Goal: Task Accomplishment & Management: Use online tool/utility

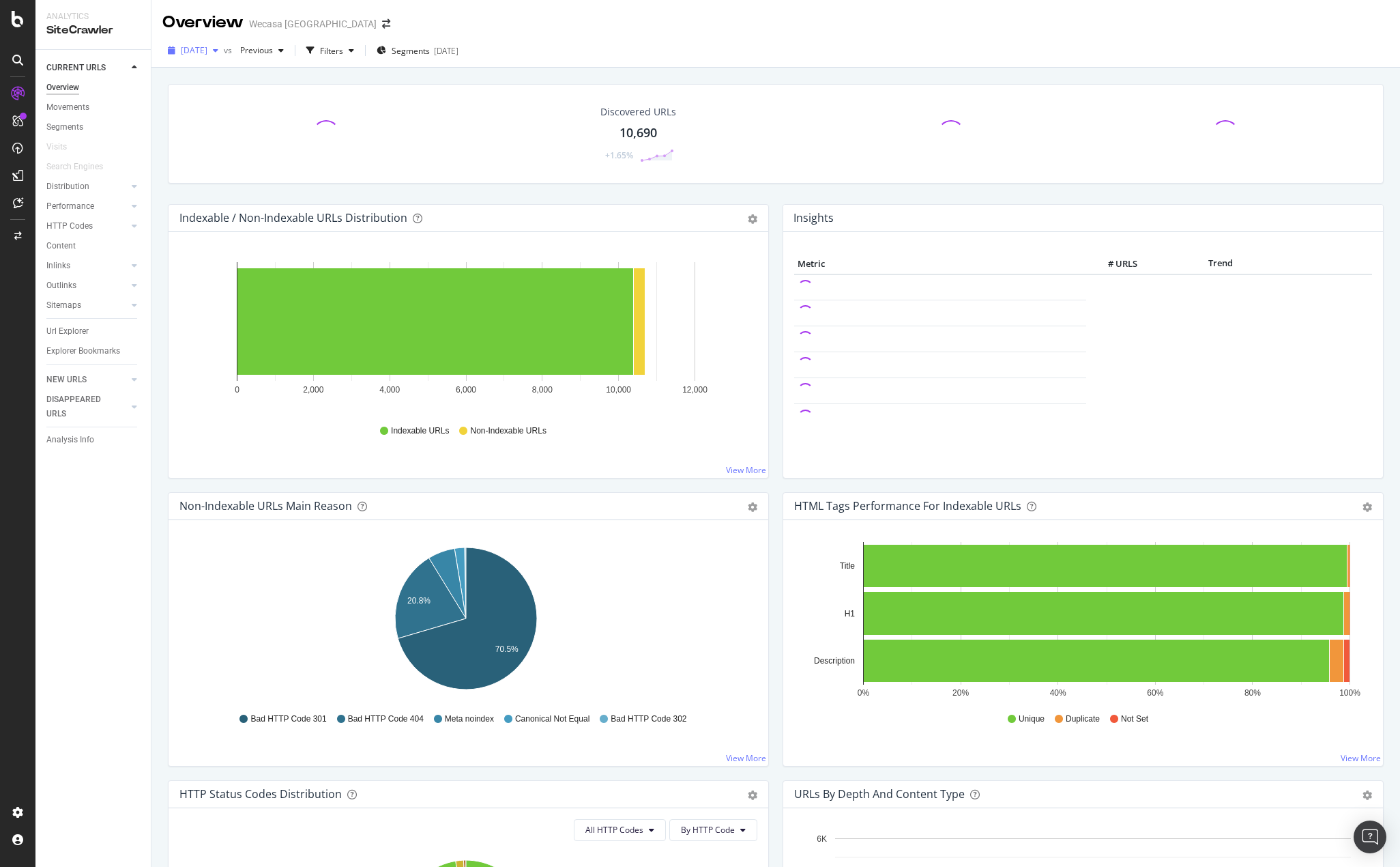
click at [207, 49] on span "[DATE]" at bounding box center [194, 50] width 26 height 12
click at [636, 58] on div "[DATE] vs Previous Filters Segments [DATE]" at bounding box center [775, 53] width 1248 height 27
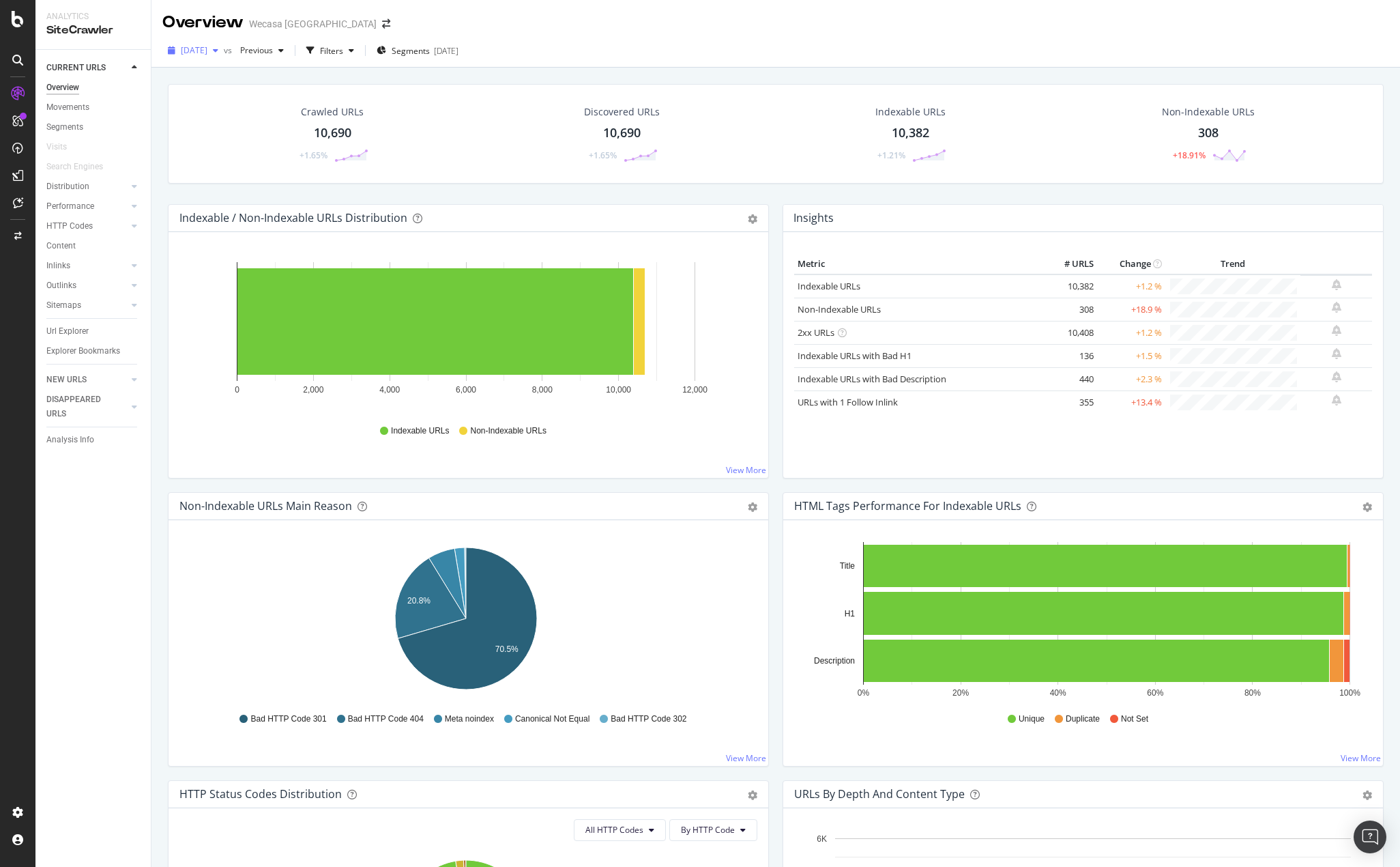
click at [223, 52] on div "button" at bounding box center [215, 51] width 16 height 8
click at [769, 50] on div "[DATE] vs Previous Filters Segments [DATE]" at bounding box center [775, 53] width 1248 height 27
click at [111, 748] on div "Settings Project settings" at bounding box center [127, 745] width 180 height 25
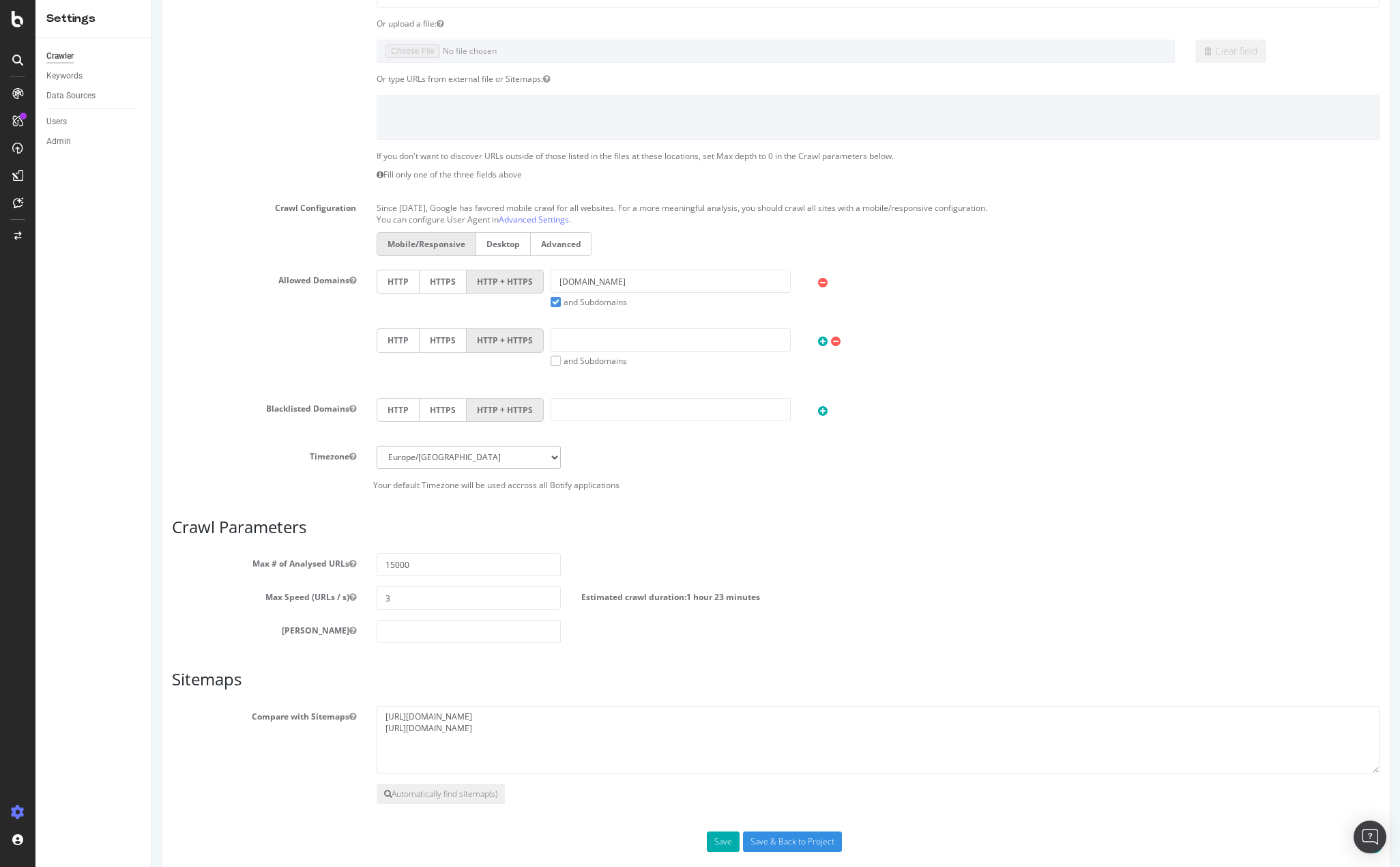
scroll to position [224, 0]
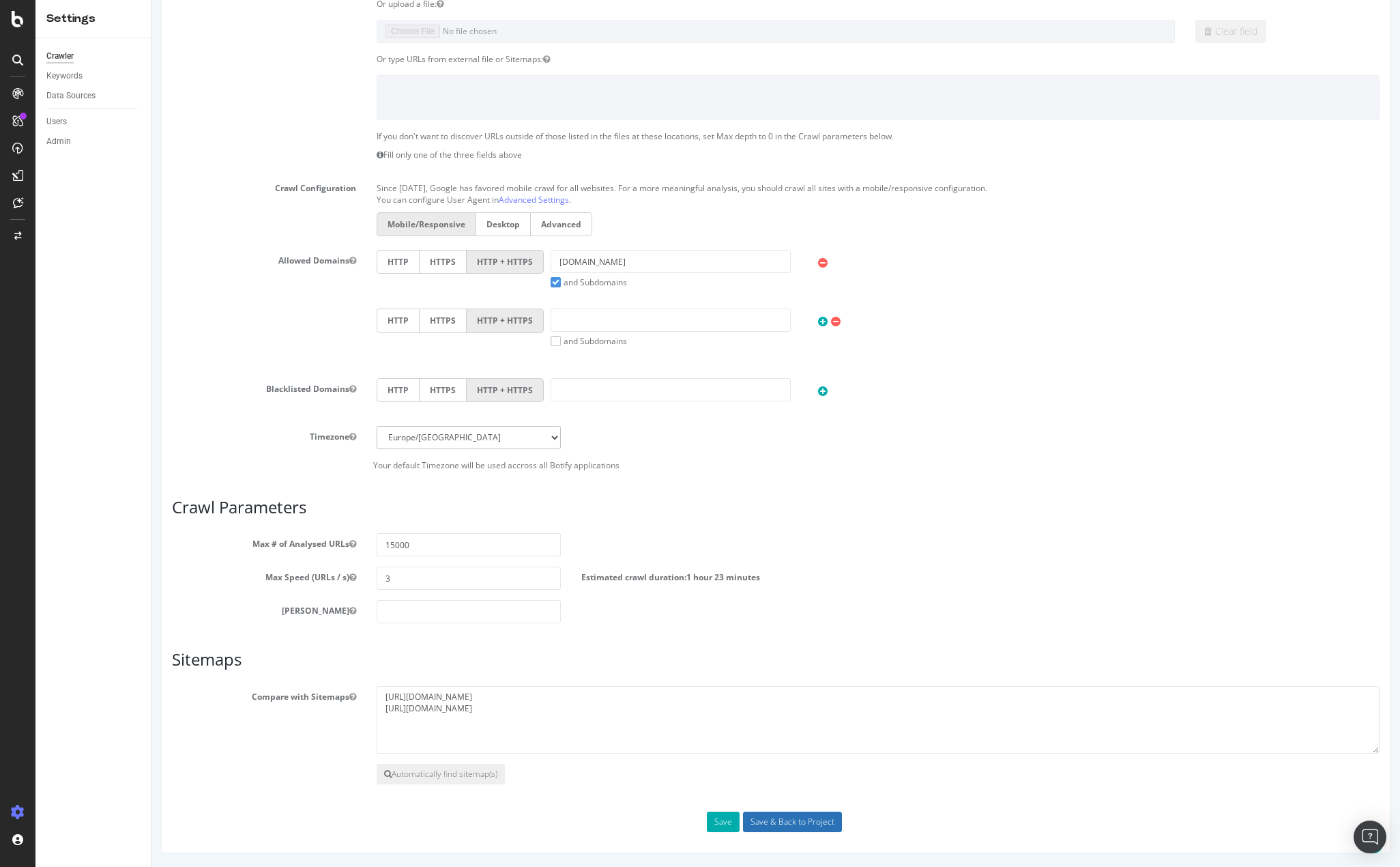
click at [785, 823] on input "Save & Back to Project" at bounding box center [792, 822] width 99 height 20
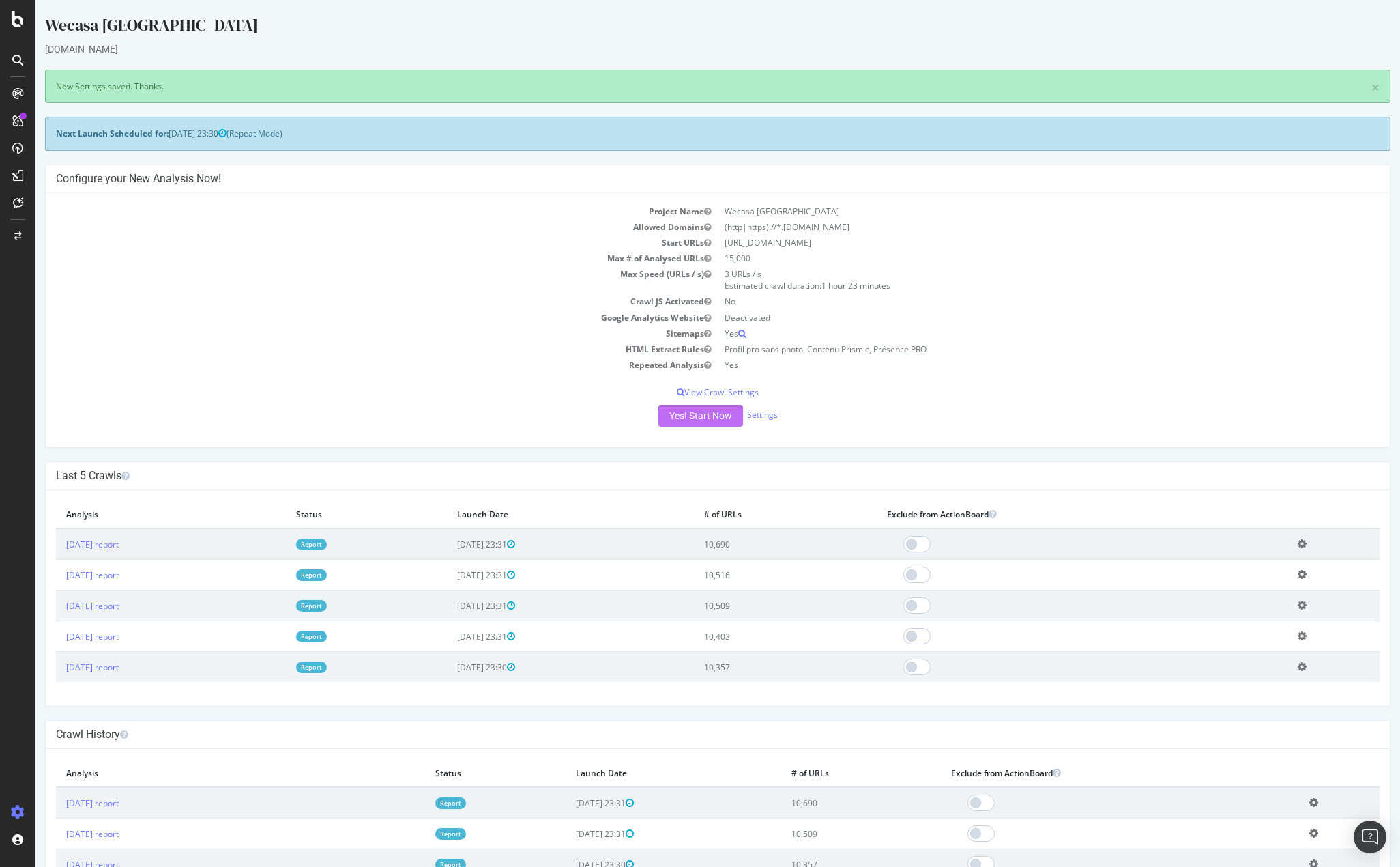
click at [695, 416] on button "Yes! Start Now" at bounding box center [701, 416] width 85 height 22
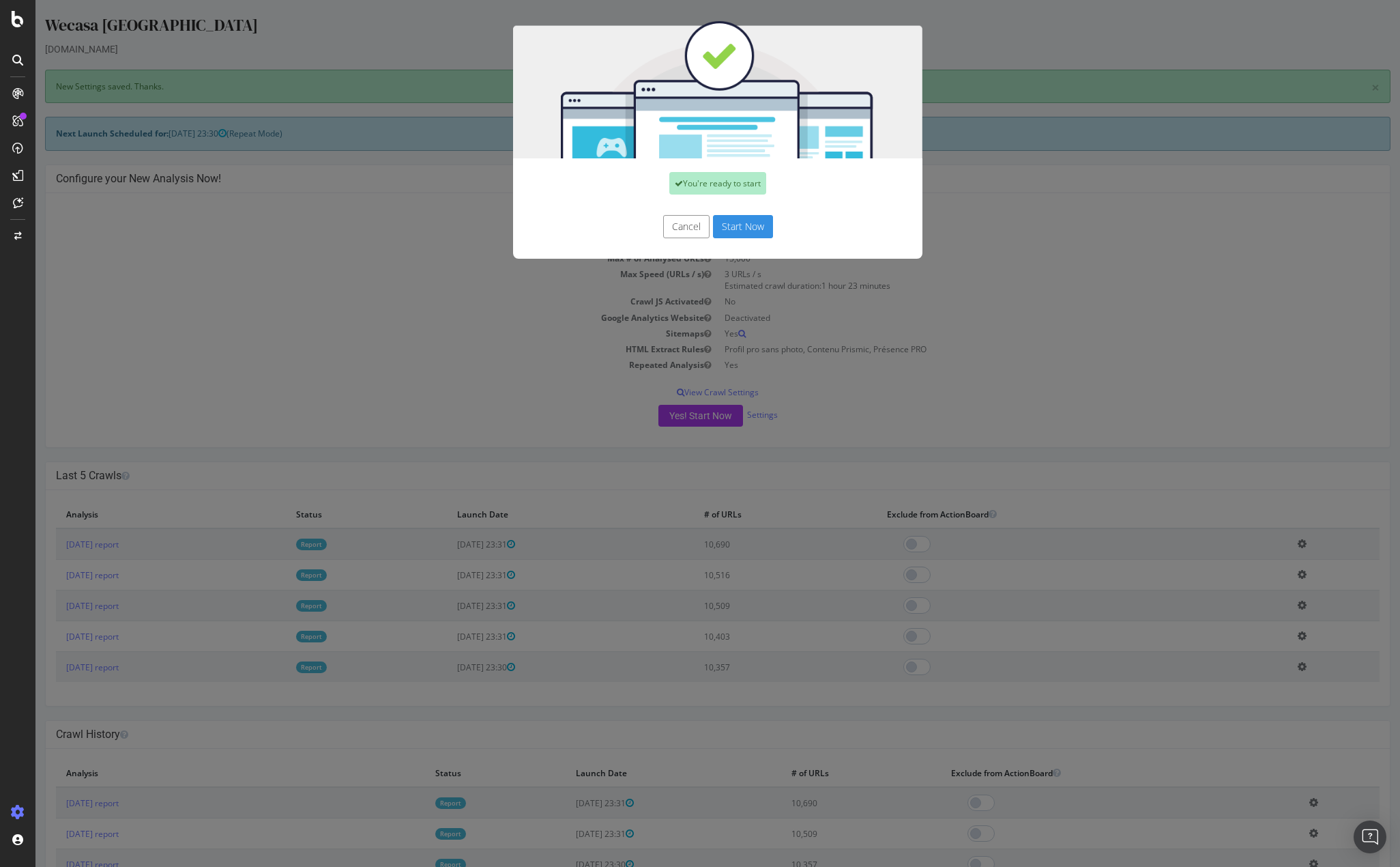
click at [737, 223] on button "Start Now" at bounding box center [742, 226] width 60 height 23
